Goal: Task Accomplishment & Management: Use online tool/utility

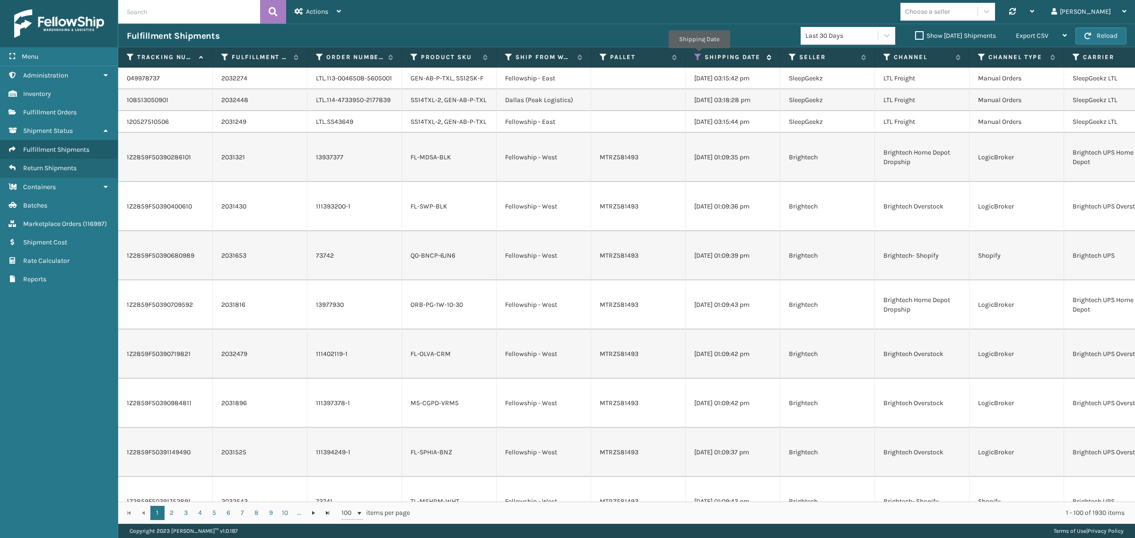
click at [699, 54] on icon at bounding box center [698, 57] width 8 height 9
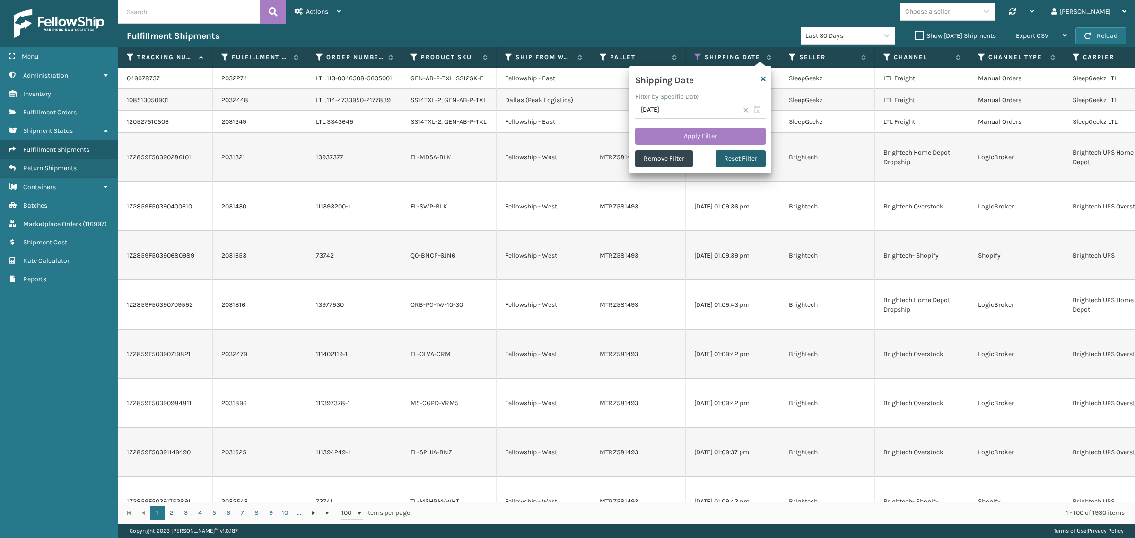
click at [751, 158] on button "Reset Filter" at bounding box center [741, 158] width 50 height 17
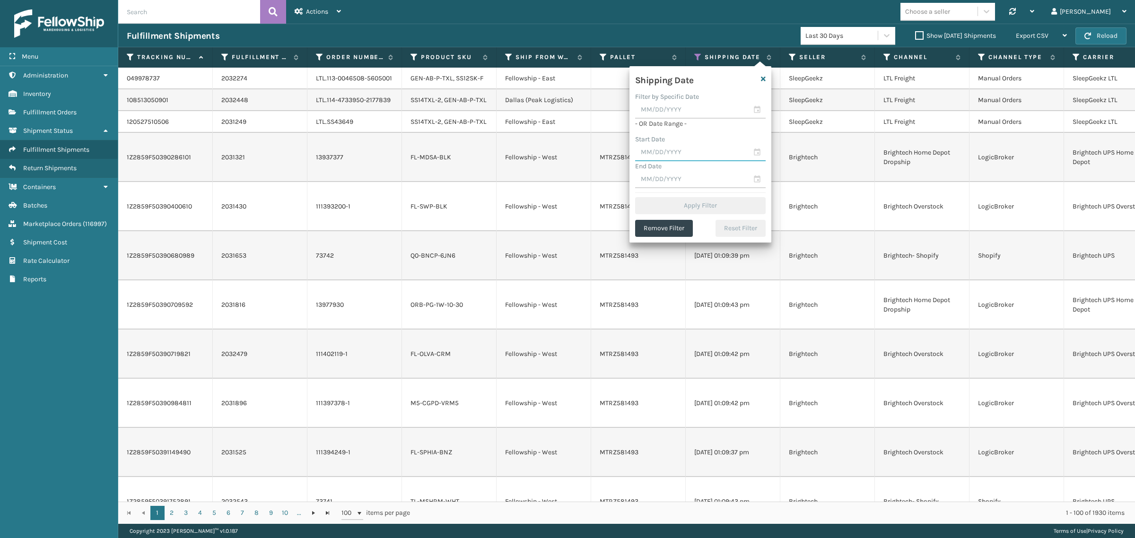
click at [685, 152] on input "text" at bounding box center [700, 152] width 131 height 17
click at [740, 236] on div "16" at bounding box center [744, 238] width 14 height 14
type input "[DATE]"
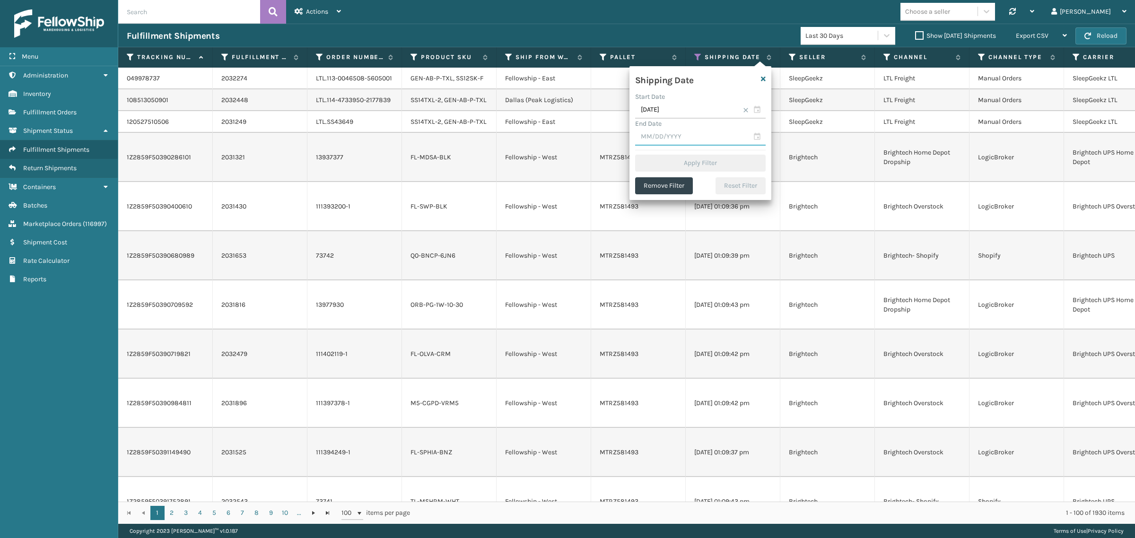
click at [693, 139] on input "text" at bounding box center [700, 137] width 131 height 17
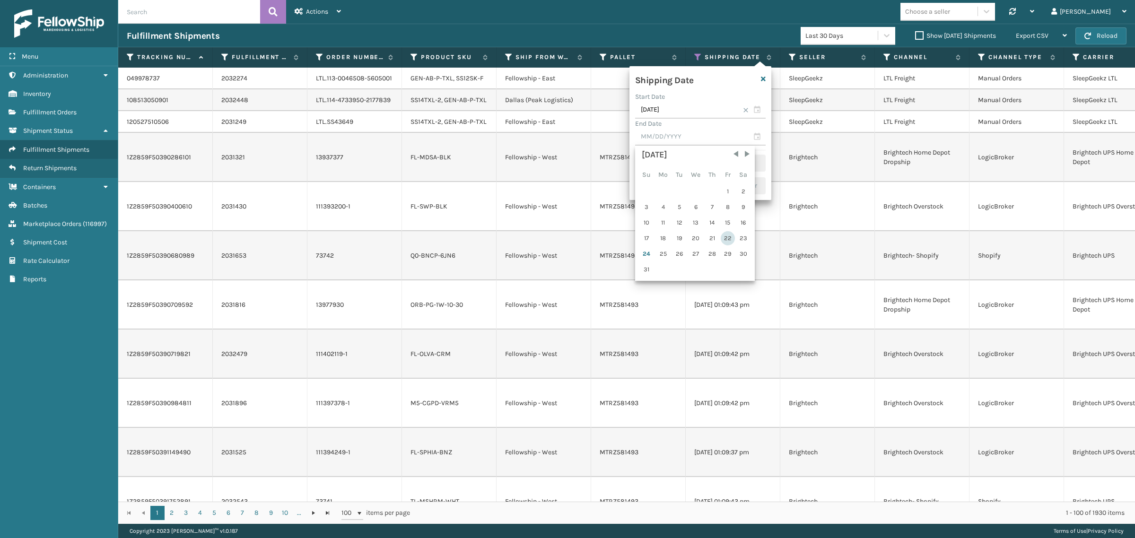
click at [729, 233] on div "22" at bounding box center [728, 238] width 14 height 14
type input "[DATE]"
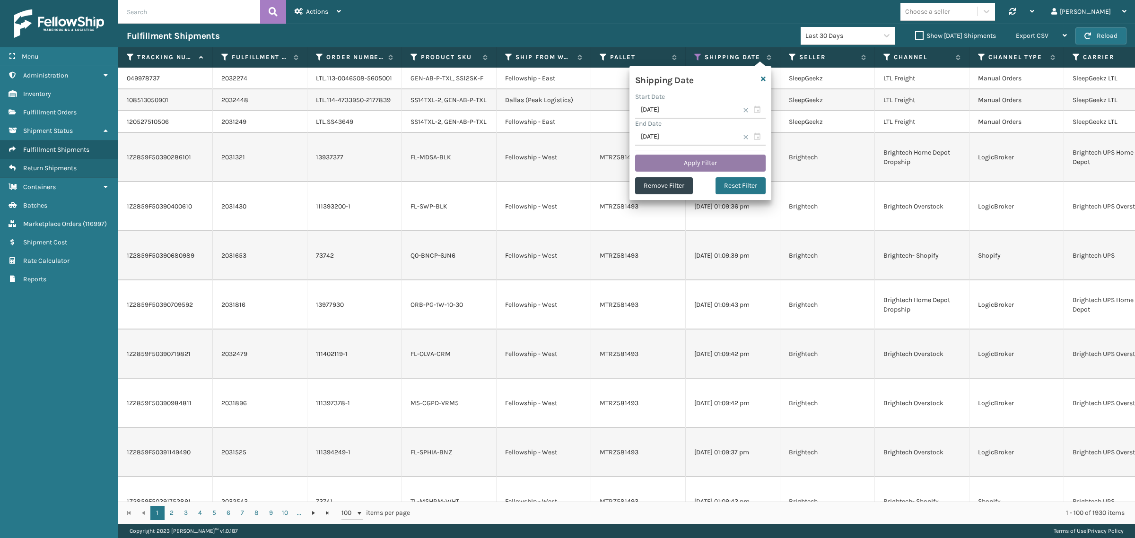
click at [698, 158] on button "Apply Filter" at bounding box center [700, 163] width 131 height 17
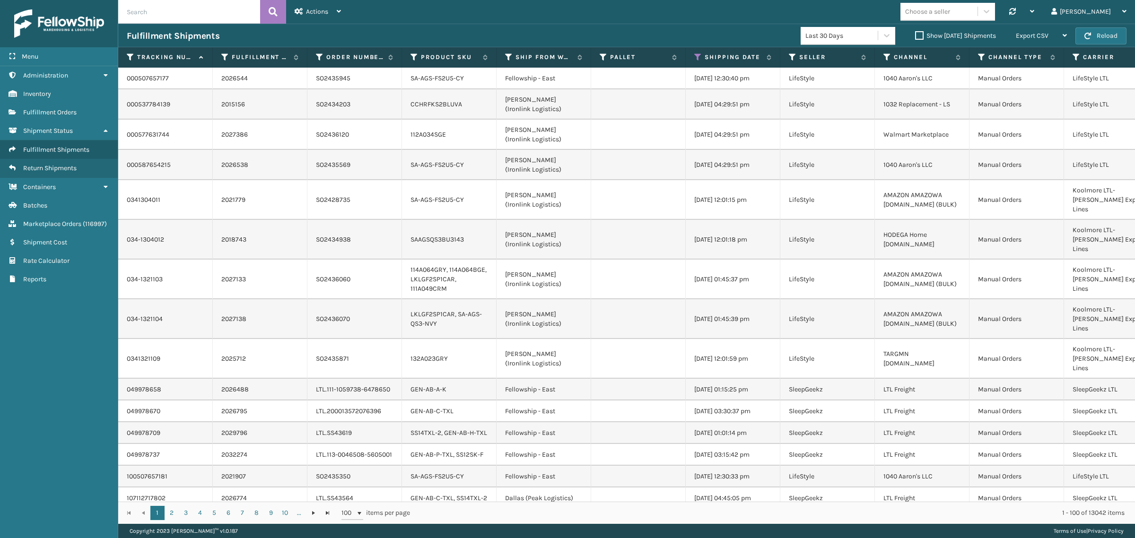
click at [915, 35] on label "Show [DATE] Shipments" at bounding box center [955, 36] width 81 height 8
click at [915, 35] on input "Show [DATE] Shipments" at bounding box center [915, 33] width 0 height 6
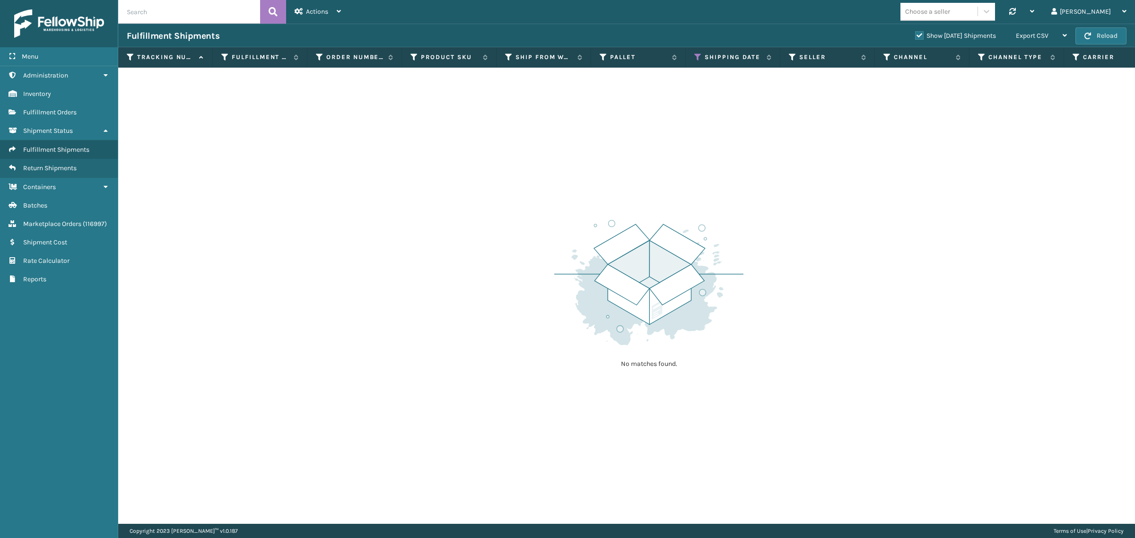
click at [915, 35] on label "Show [DATE] Shipments" at bounding box center [955, 36] width 81 height 8
click at [915, 35] on input "Show [DATE] Shipments" at bounding box center [915, 33] width 0 height 6
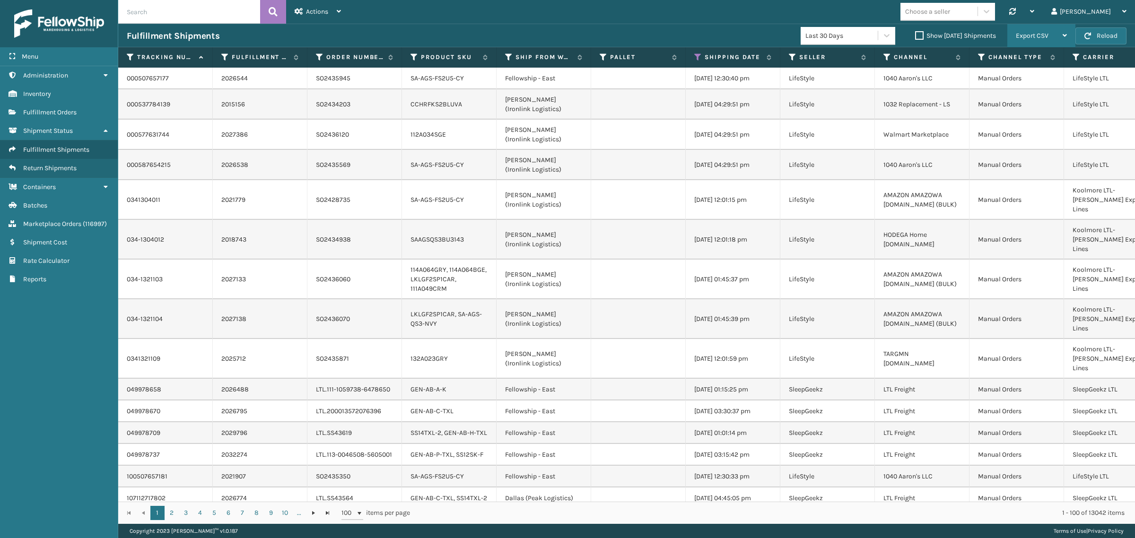
click at [1054, 31] on div "Export CSV" at bounding box center [1041, 36] width 51 height 24
click at [1048, 86] on li "Export All Pages" at bounding box center [1011, 87] width 127 height 26
click at [698, 52] on th "Shipping Date" at bounding box center [733, 57] width 95 height 20
click at [696, 55] on icon at bounding box center [698, 57] width 8 height 9
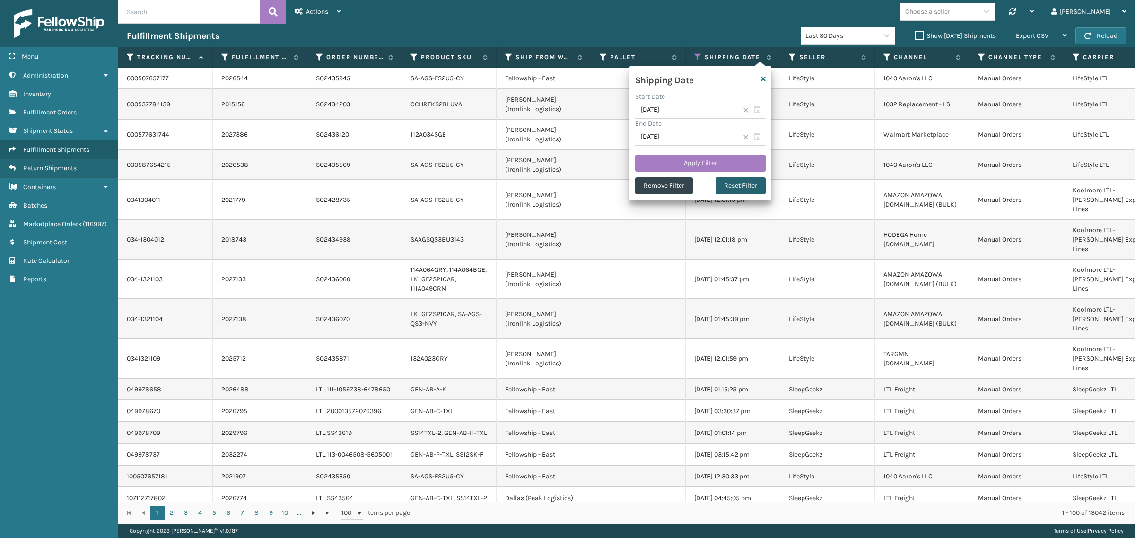
click at [748, 182] on button "Reset Filter" at bounding box center [741, 185] width 50 height 17
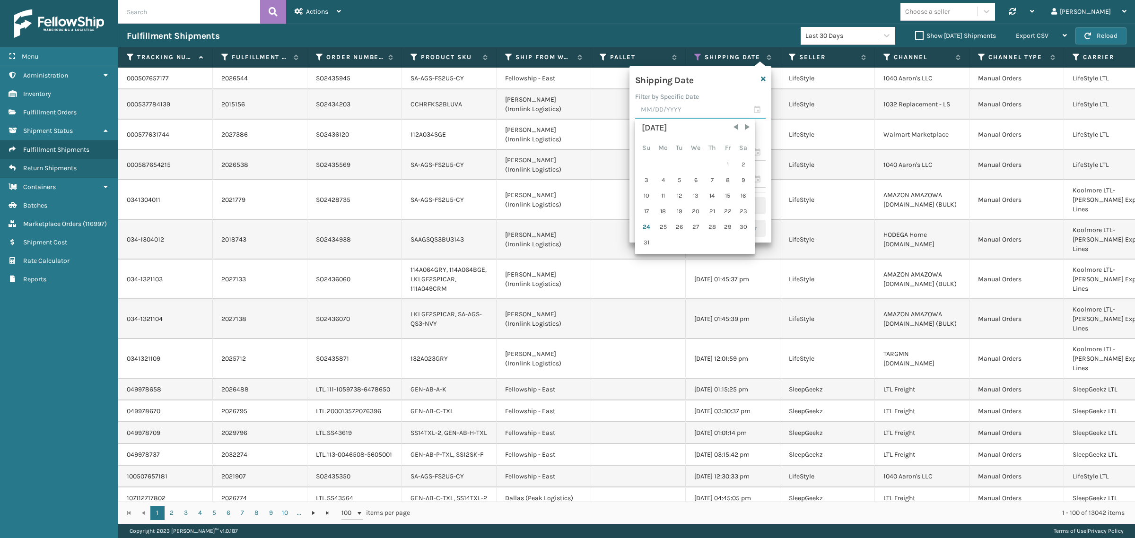
click at [676, 110] on input "text" at bounding box center [700, 110] width 131 height 17
drag, startPoint x: 647, startPoint y: 225, endPoint x: 651, endPoint y: 218, distance: 8.5
click at [647, 224] on div "24" at bounding box center [647, 227] width 15 height 14
type input "[DATE]"
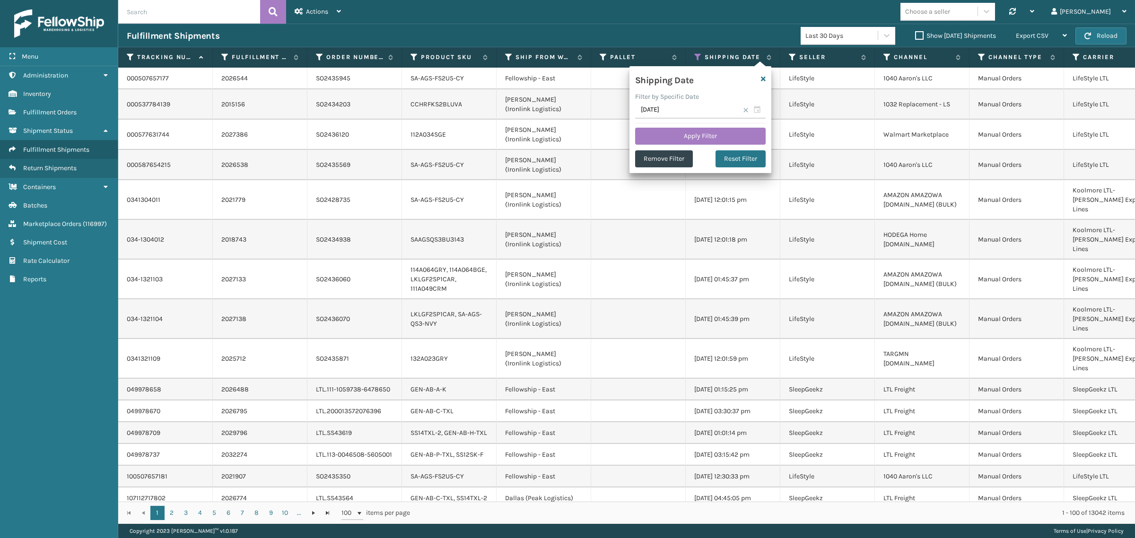
drag, startPoint x: 746, startPoint y: 112, endPoint x: 734, endPoint y: 116, distance: 12.6
click at [745, 112] on span at bounding box center [746, 110] width 6 height 6
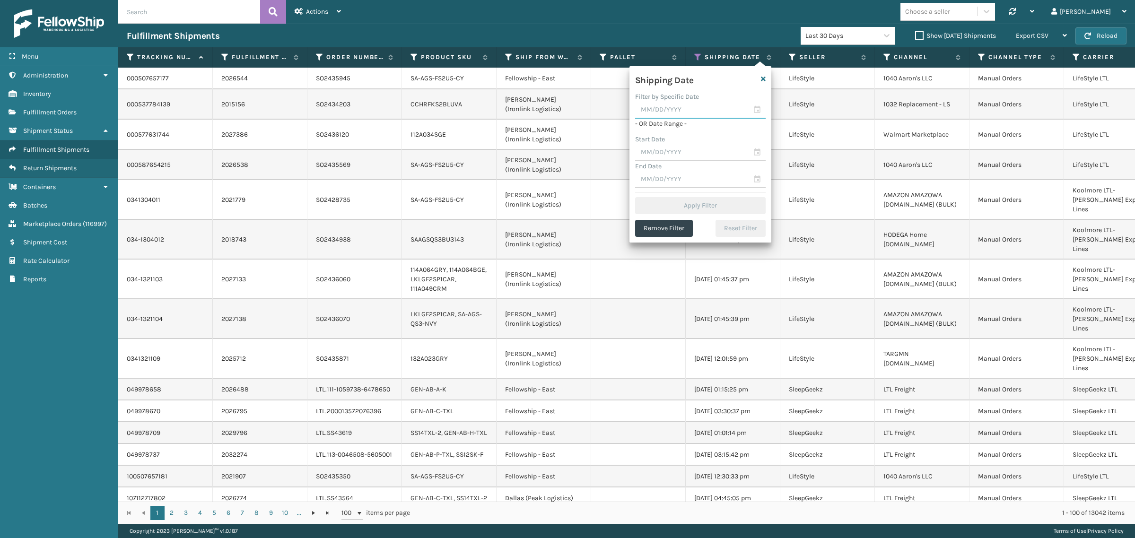
click at [685, 114] on input "text" at bounding box center [700, 110] width 131 height 17
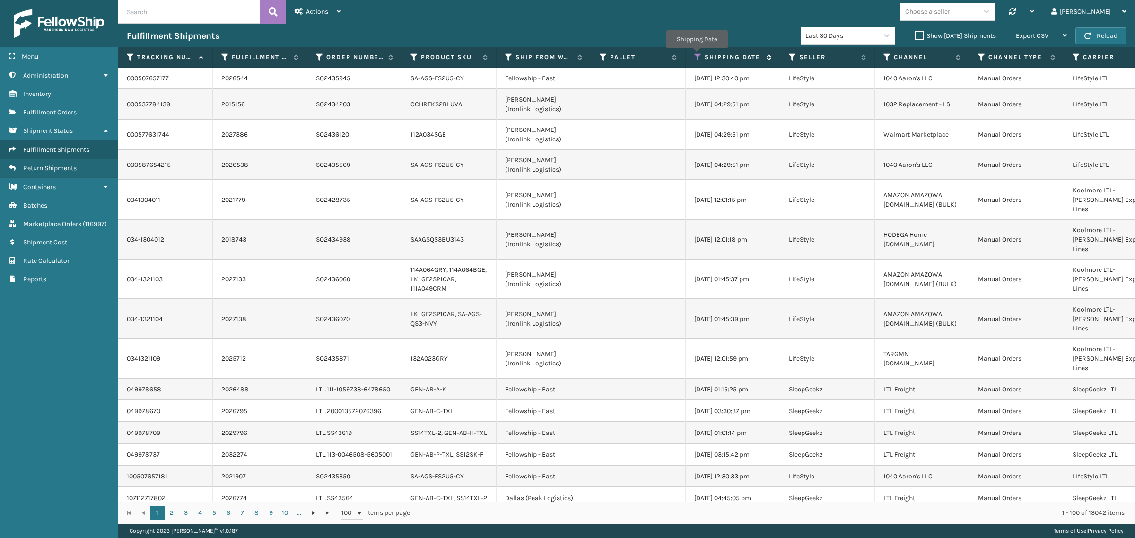
click at [697, 55] on icon at bounding box center [698, 57] width 8 height 9
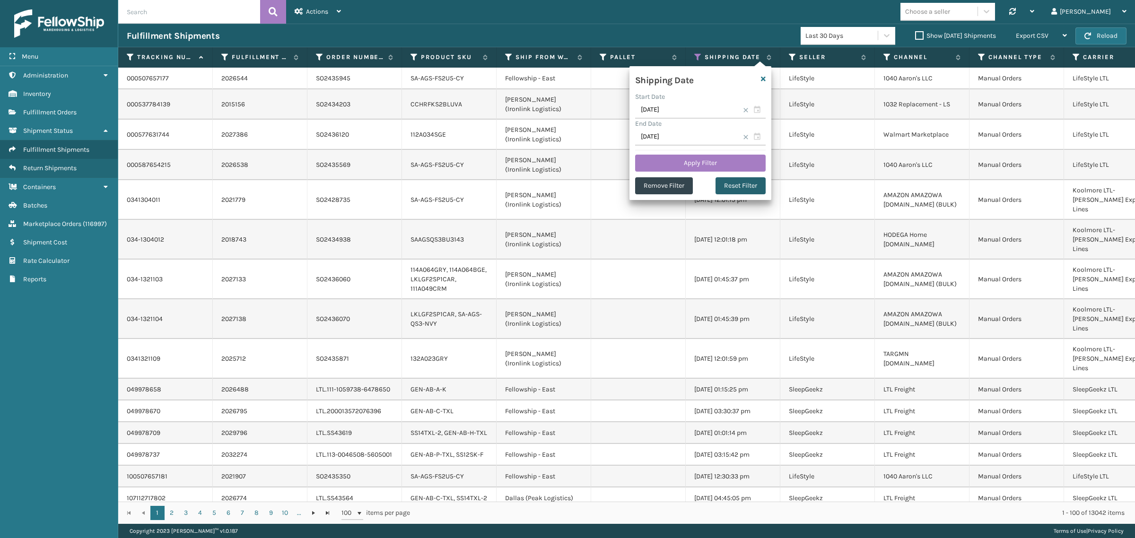
click at [741, 189] on button "Reset Filter" at bounding box center [741, 185] width 50 height 17
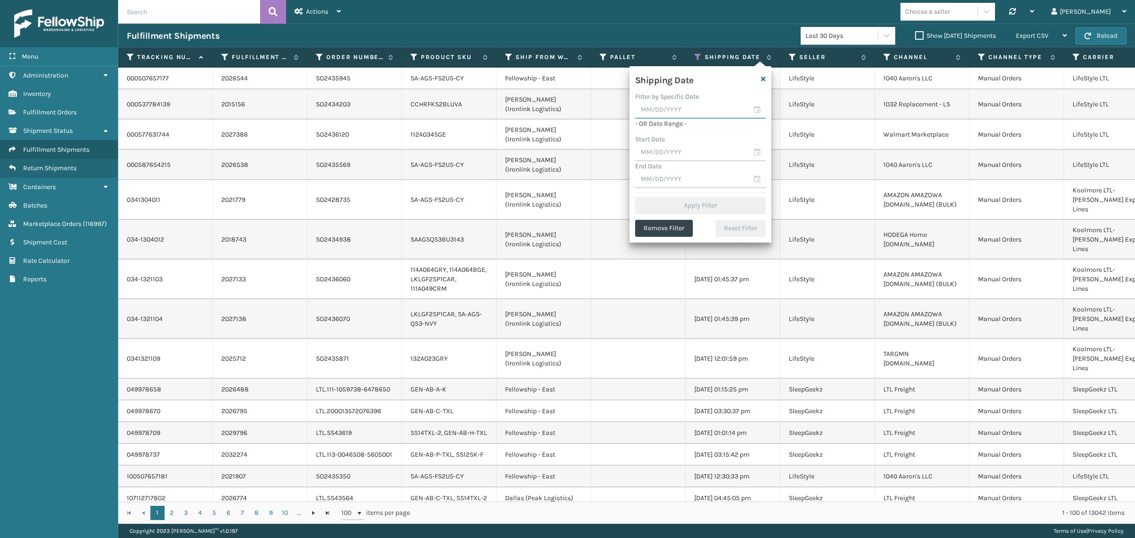
click at [681, 109] on input "text" at bounding box center [700, 110] width 131 height 17
click at [725, 209] on div "22" at bounding box center [728, 211] width 14 height 14
type input "[DATE]"
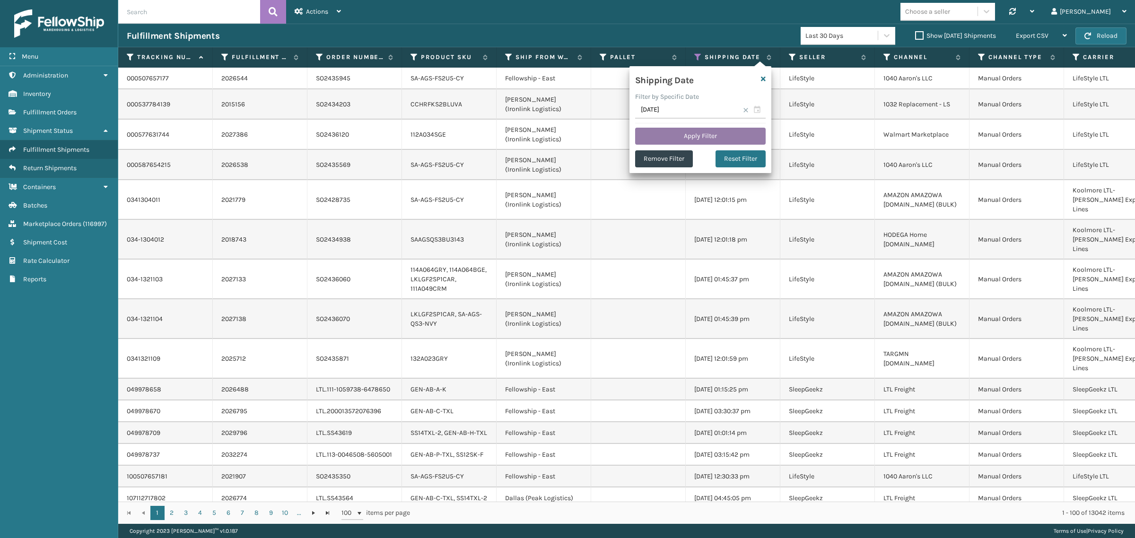
click at [694, 131] on button "Apply Filter" at bounding box center [700, 136] width 131 height 17
